Goal: Complete application form

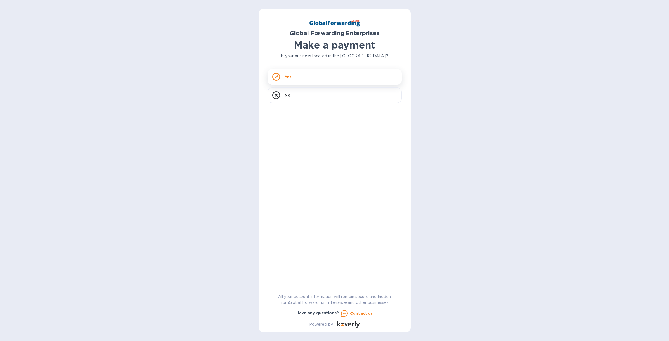
click at [305, 77] on div "Yes" at bounding box center [335, 77] width 134 height 16
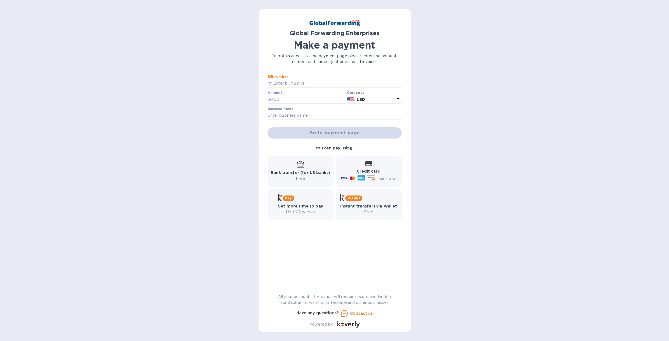
click at [300, 84] on input "text" at bounding box center [337, 83] width 130 height 8
paste input "79618495"
type input "79618495"
click at [299, 99] on input "text" at bounding box center [307, 99] width 75 height 8
paste input "589.25"
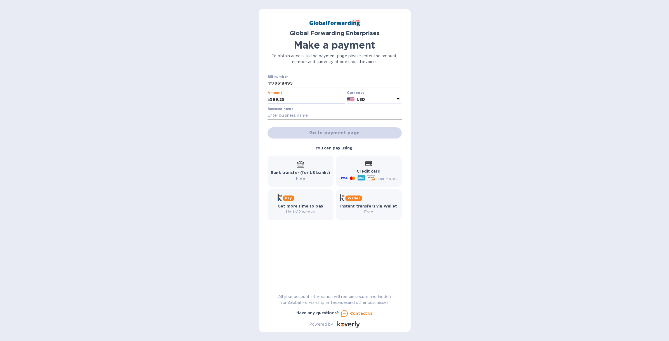
type input "589.25"
click at [325, 116] on input "text" at bounding box center [335, 116] width 134 height 8
click at [304, 114] on input "text" at bounding box center [335, 116] width 134 height 8
type input "Flyers Cocktail Co"
click at [343, 131] on span "Go to payment page" at bounding box center [334, 133] width 125 height 7
